Goal: Find specific page/section: Find specific page/section

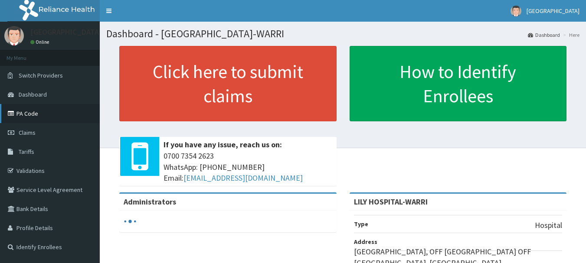
click at [51, 111] on link "PA Code" at bounding box center [50, 113] width 100 height 19
click at [30, 117] on link "PA Code" at bounding box center [50, 113] width 100 height 19
